Goal: Find specific page/section: Find specific page/section

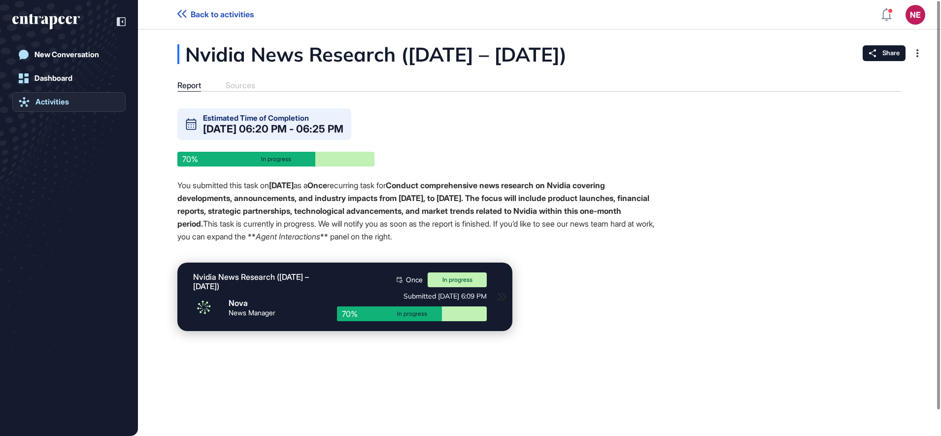
click at [65, 104] on div "Activities" at bounding box center [51, 102] width 33 height 9
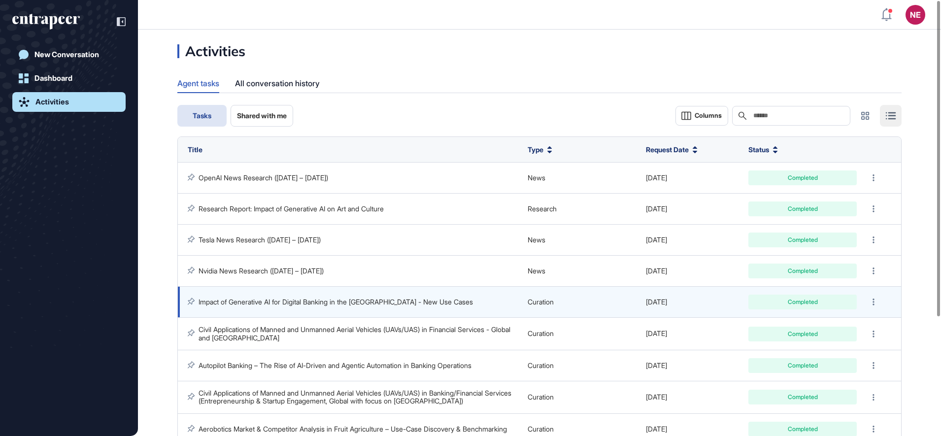
click at [349, 299] on link "Impact of Generative AI for Digital Banking in the [GEOGRAPHIC_DATA] - New Use …" at bounding box center [335, 301] width 274 height 8
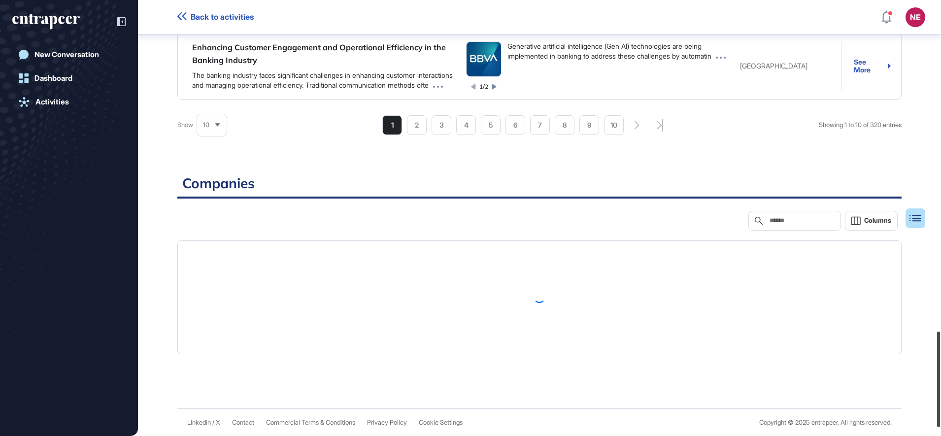
scroll to position [1547, 0]
drag, startPoint x: 940, startPoint y: 69, endPoint x: 943, endPoint y: 414, distance: 344.8
click at [940, 414] on html "Back to activities NE Dashboard Profile My Content Request More Data New Conver…" at bounding box center [470, 218] width 941 height 436
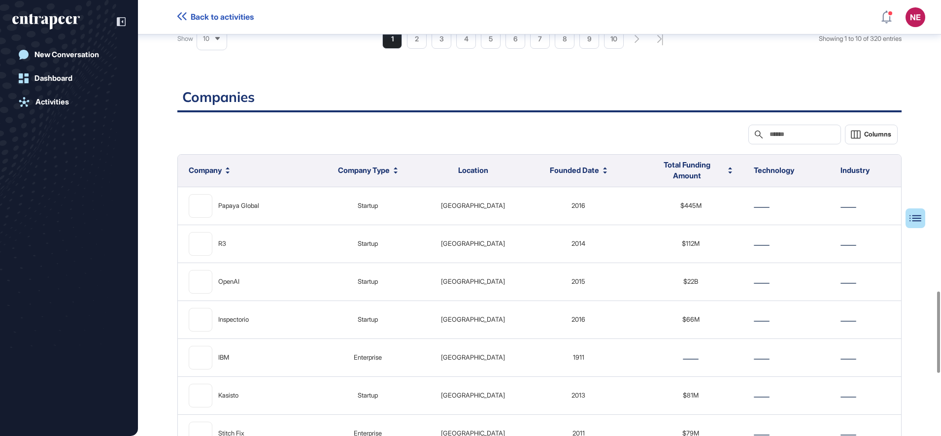
scroll to position [1892, 0]
